Goal: Task Accomplishment & Management: Manage account settings

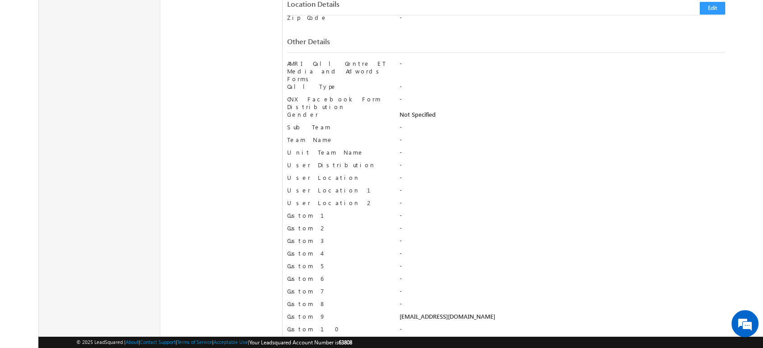
scroll to position [623, 0]
click at [718, 6] on button "Edit" at bounding box center [711, 8] width 25 height 13
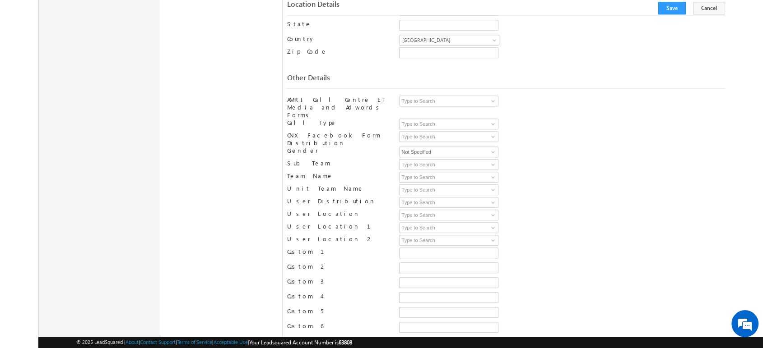
scroll to position [682, 0]
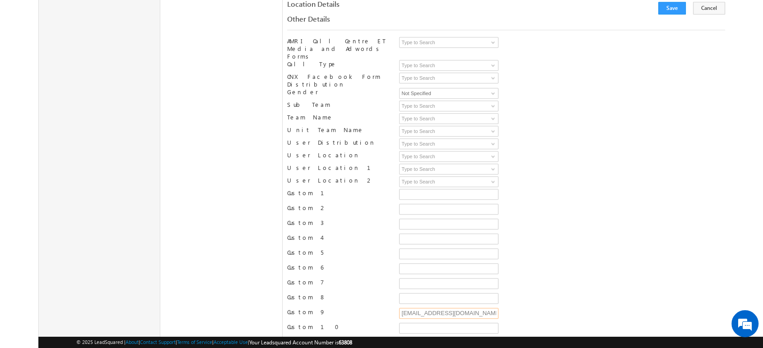
click at [443, 308] on input "[EMAIL_ADDRESS][DOMAIN_NAME]" at bounding box center [448, 313] width 99 height 11
paste input "prithvi.raj"
type input "[EMAIL_ADDRESS][DOMAIN_NAME]"
click at [677, 4] on button "Save" at bounding box center [672, 8] width 28 height 13
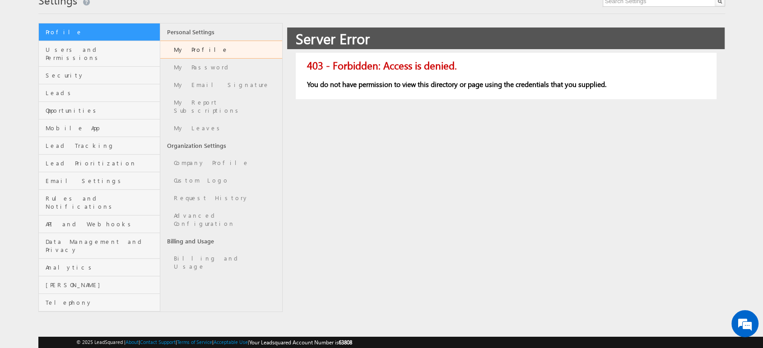
scroll to position [22, 0]
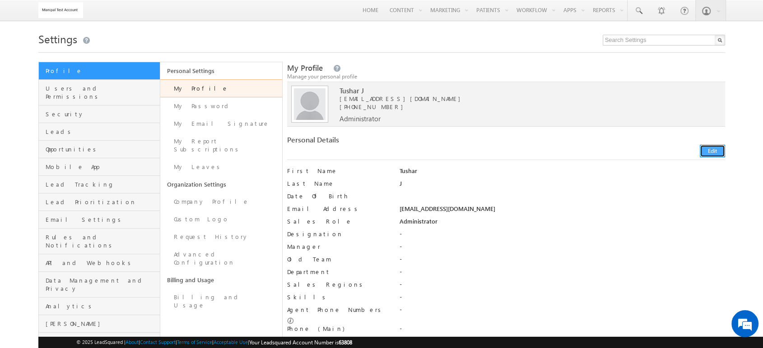
click at [717, 151] on button "Edit" at bounding box center [711, 151] width 25 height 13
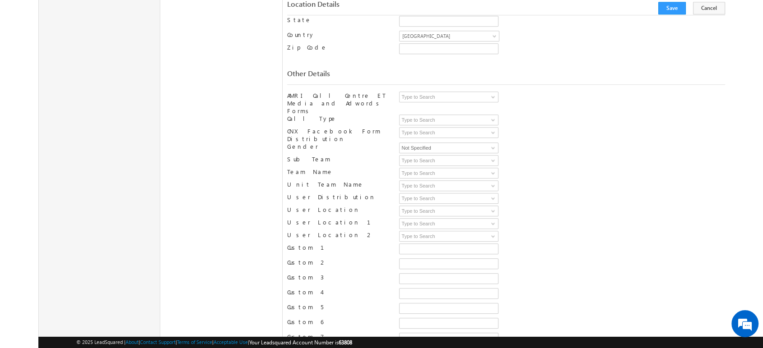
scroll to position [682, 0]
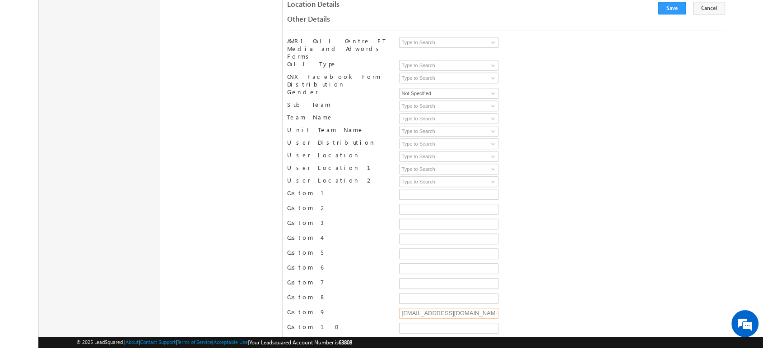
click at [467, 308] on input "sysadmin.annexe@manipalhospitals.com" at bounding box center [448, 313] width 99 height 11
click at [416, 293] on input "text" at bounding box center [448, 298] width 99 height 11
paste input "prithvi.raj@manipalhospitals.com"
type input "prithvi.raj@manipalhospitals.com"
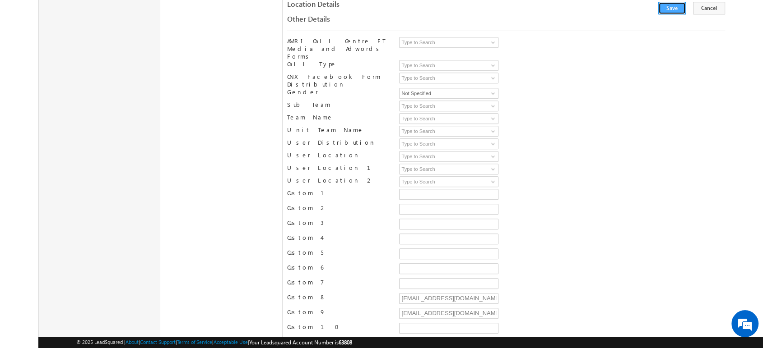
click at [673, 12] on button "Save" at bounding box center [672, 8] width 28 height 13
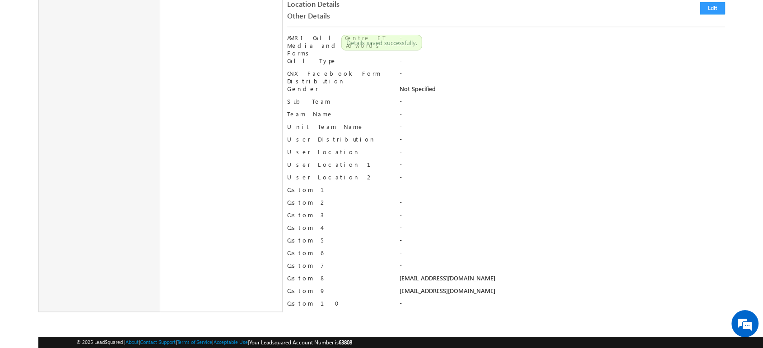
scroll to position [623, 0]
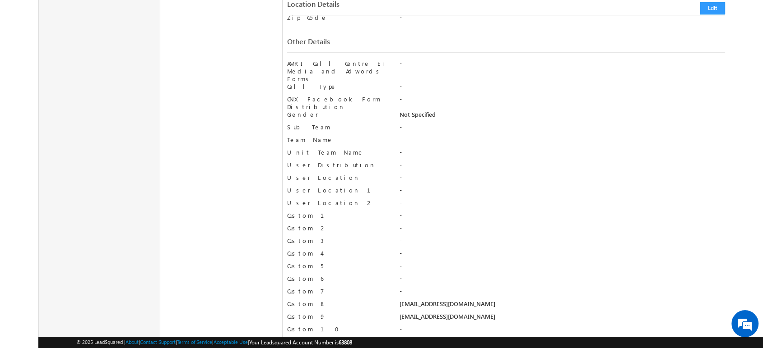
drag, startPoint x: 398, startPoint y: 279, endPoint x: 490, endPoint y: 285, distance: 92.2
click at [490, 300] on div "Custom 8 prithvi.raj@manipalhospitals.com prithvi.raj@manipalhospitals.com" at bounding box center [506, 306] width 438 height 13
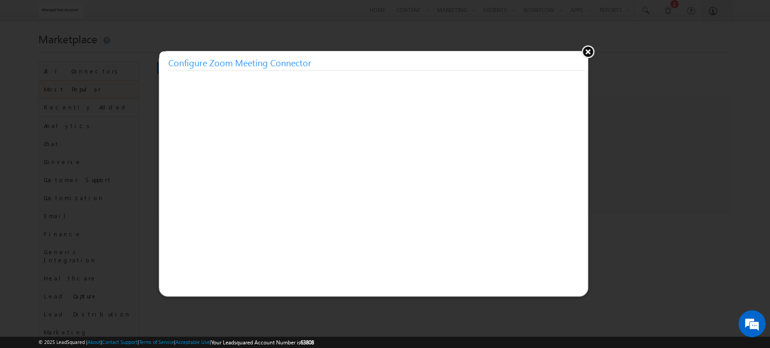
click at [592, 54] on button at bounding box center [588, 52] width 14 height 14
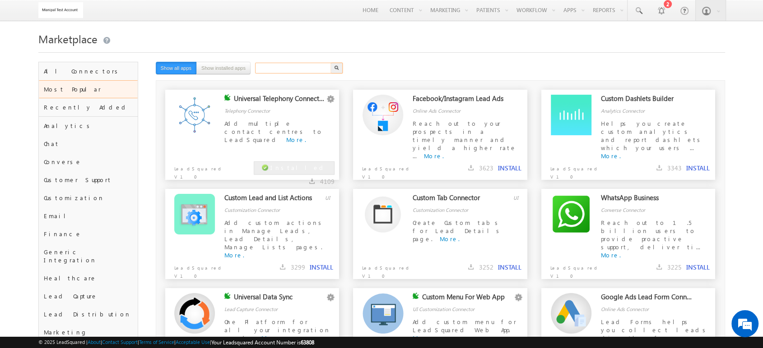
click at [288, 70] on input "text" at bounding box center [293, 68] width 77 height 11
type input "zoom"
click at [331, 63] on button "button" at bounding box center [337, 68] width 12 height 11
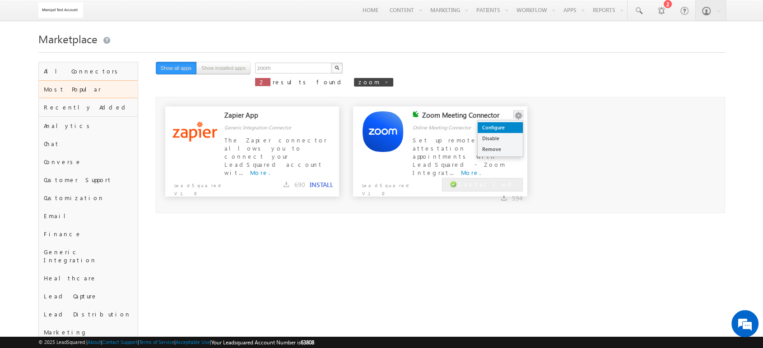
click at [512, 125] on link "Configure" at bounding box center [499, 127] width 45 height 11
